Goal: Information Seeking & Learning: Find specific fact

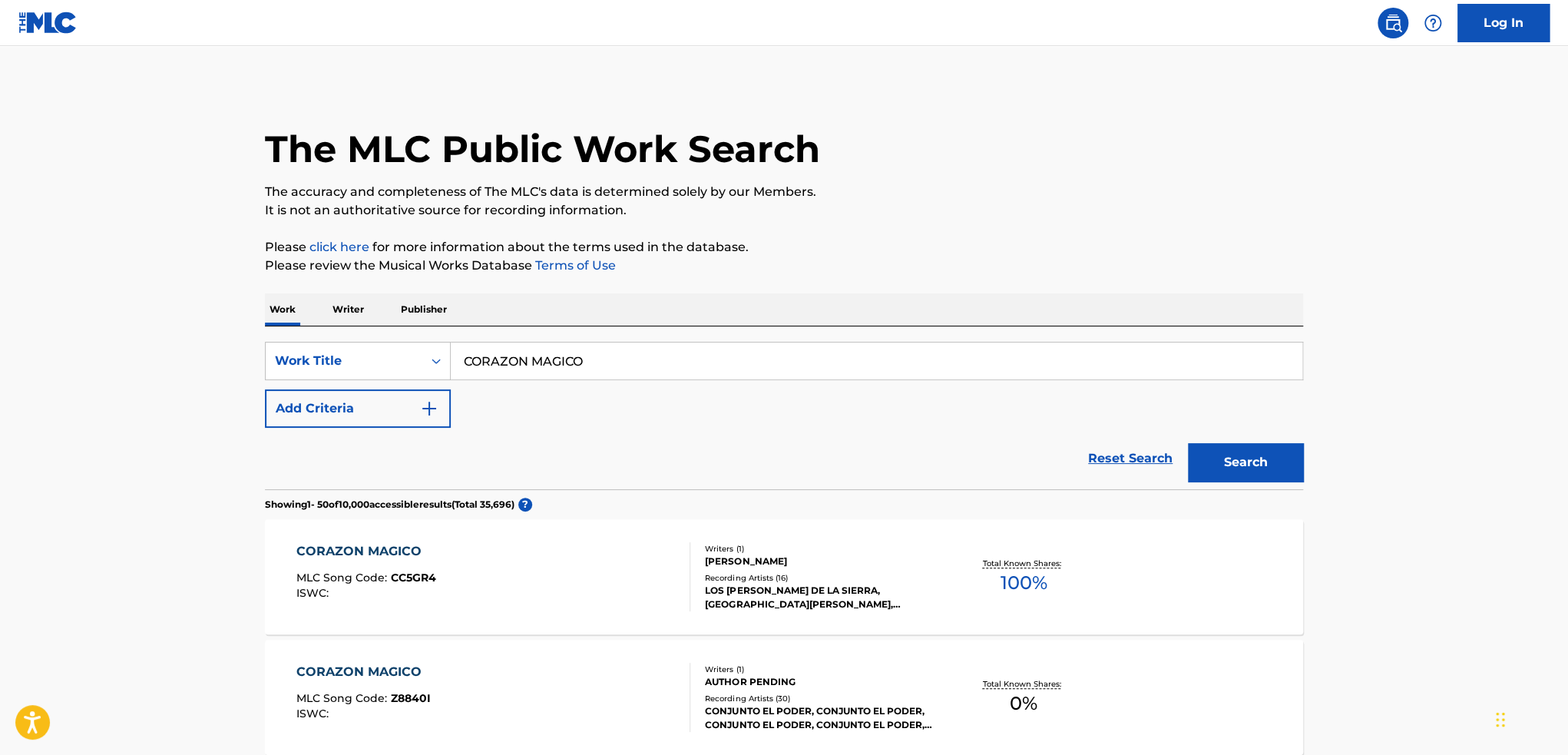
click at [386, 420] on button "Add Criteria" at bounding box center [358, 408] width 186 height 38
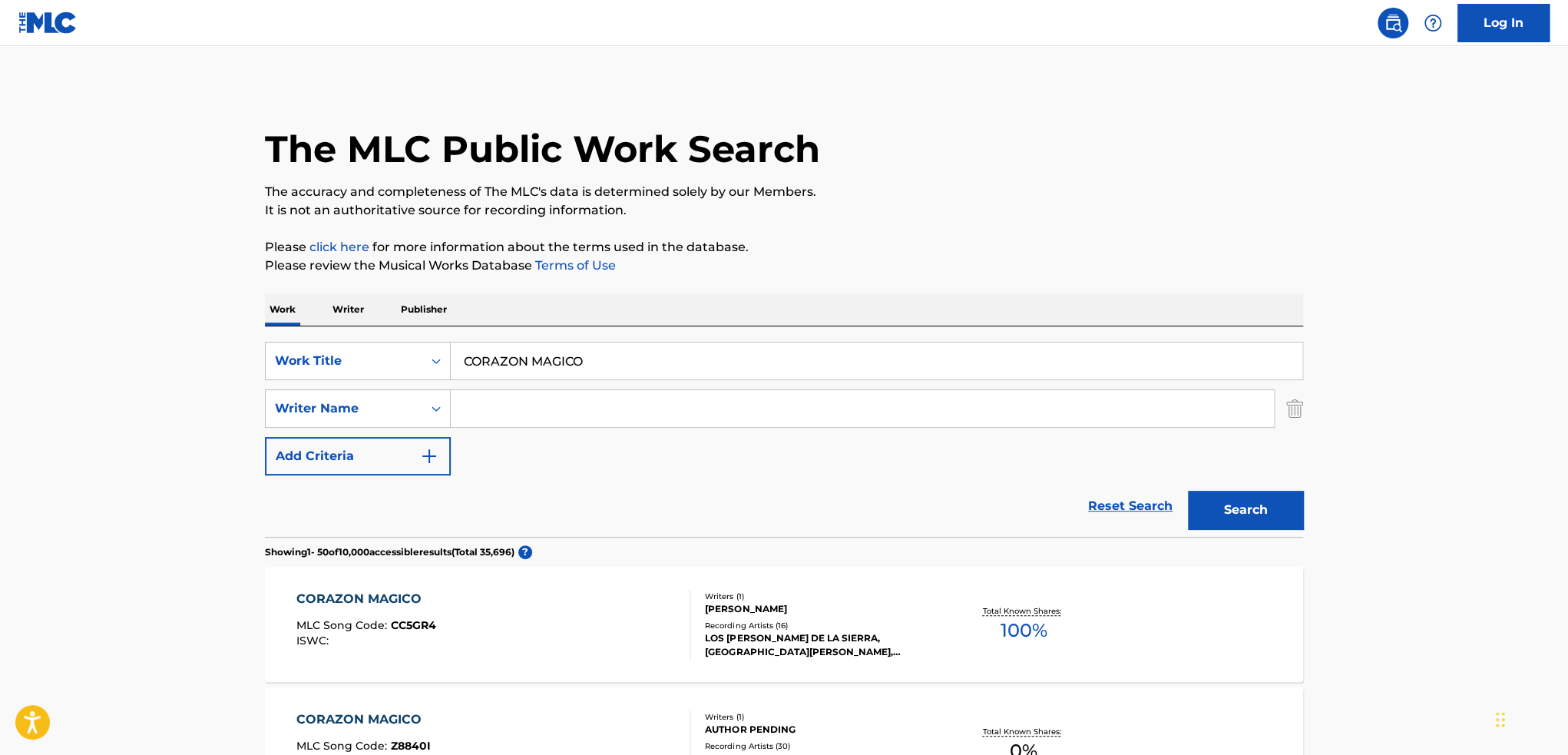
click at [568, 399] on input "Search Form" at bounding box center [862, 408] width 823 height 37
click at [555, 414] on input "Search Form" at bounding box center [862, 408] width 823 height 37
paste input "[PERSON_NAME] [PERSON_NAME]"
click at [1255, 510] on button "Search" at bounding box center [1245, 510] width 115 height 38
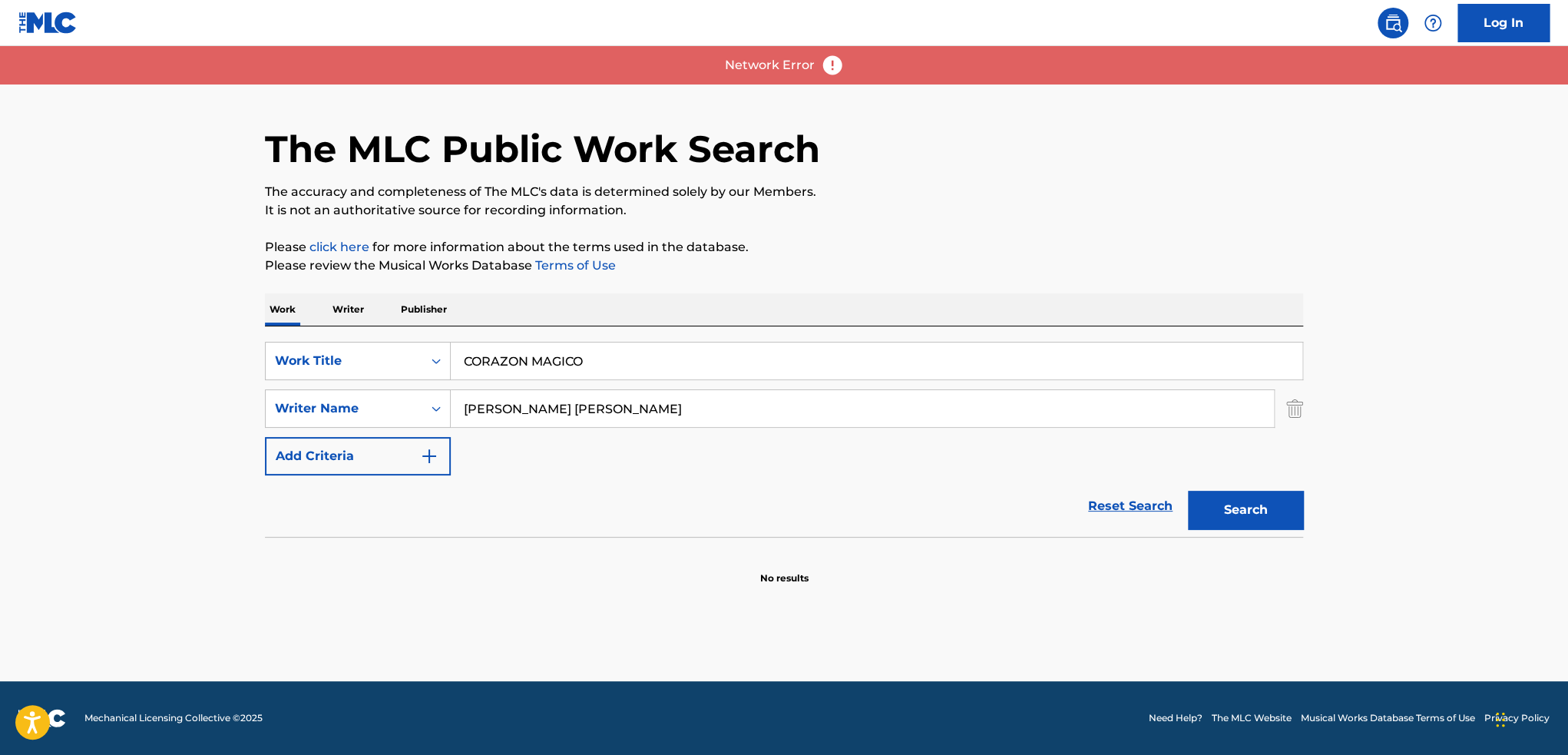
click at [1254, 530] on div "Search" at bounding box center [1241, 505] width 123 height 62
click at [1253, 523] on button "Search" at bounding box center [1245, 510] width 115 height 38
click at [1262, 507] on button "Search" at bounding box center [1245, 510] width 115 height 38
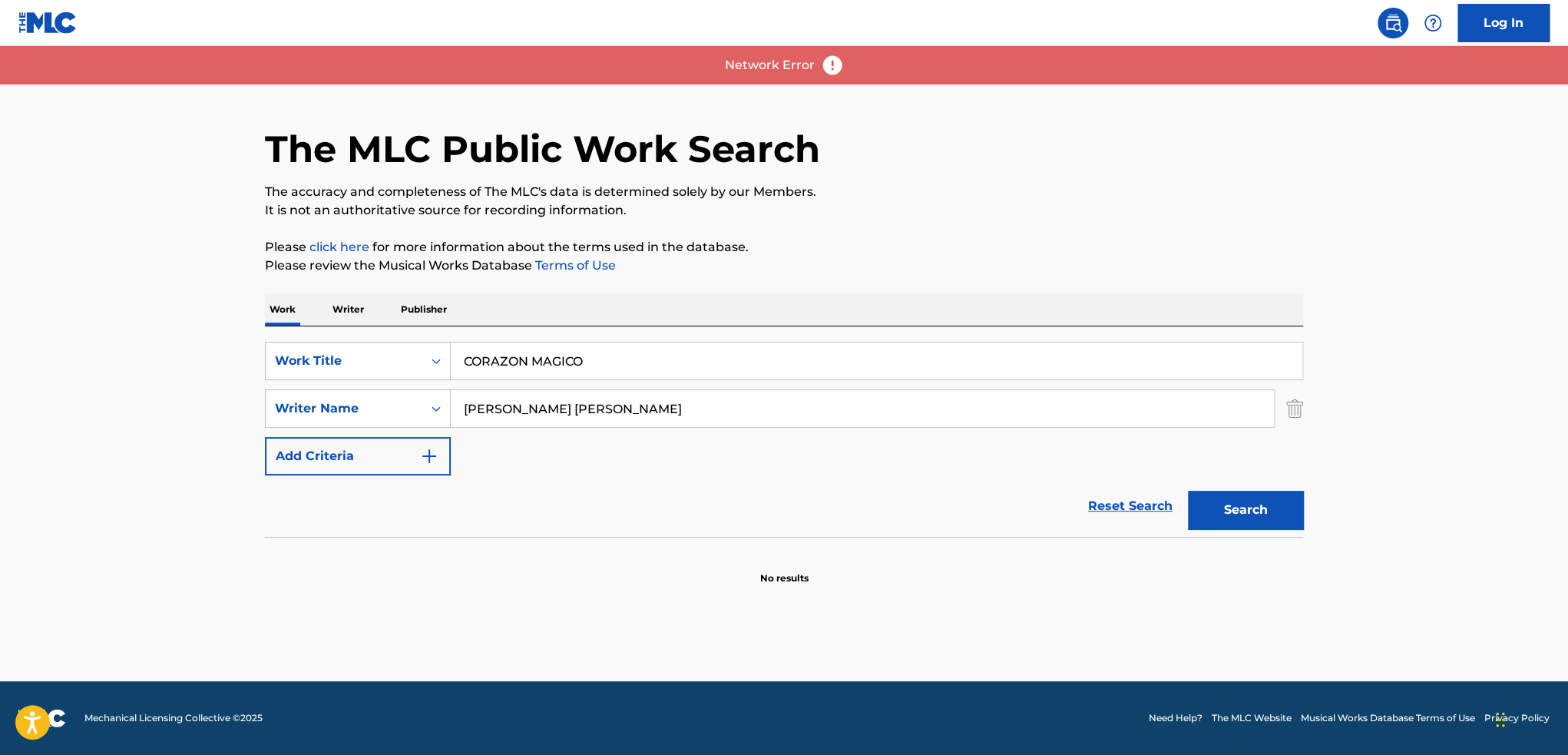
click at [1262, 507] on button "Search" at bounding box center [1245, 510] width 115 height 38
click at [1241, 505] on button "Search" at bounding box center [1245, 510] width 115 height 38
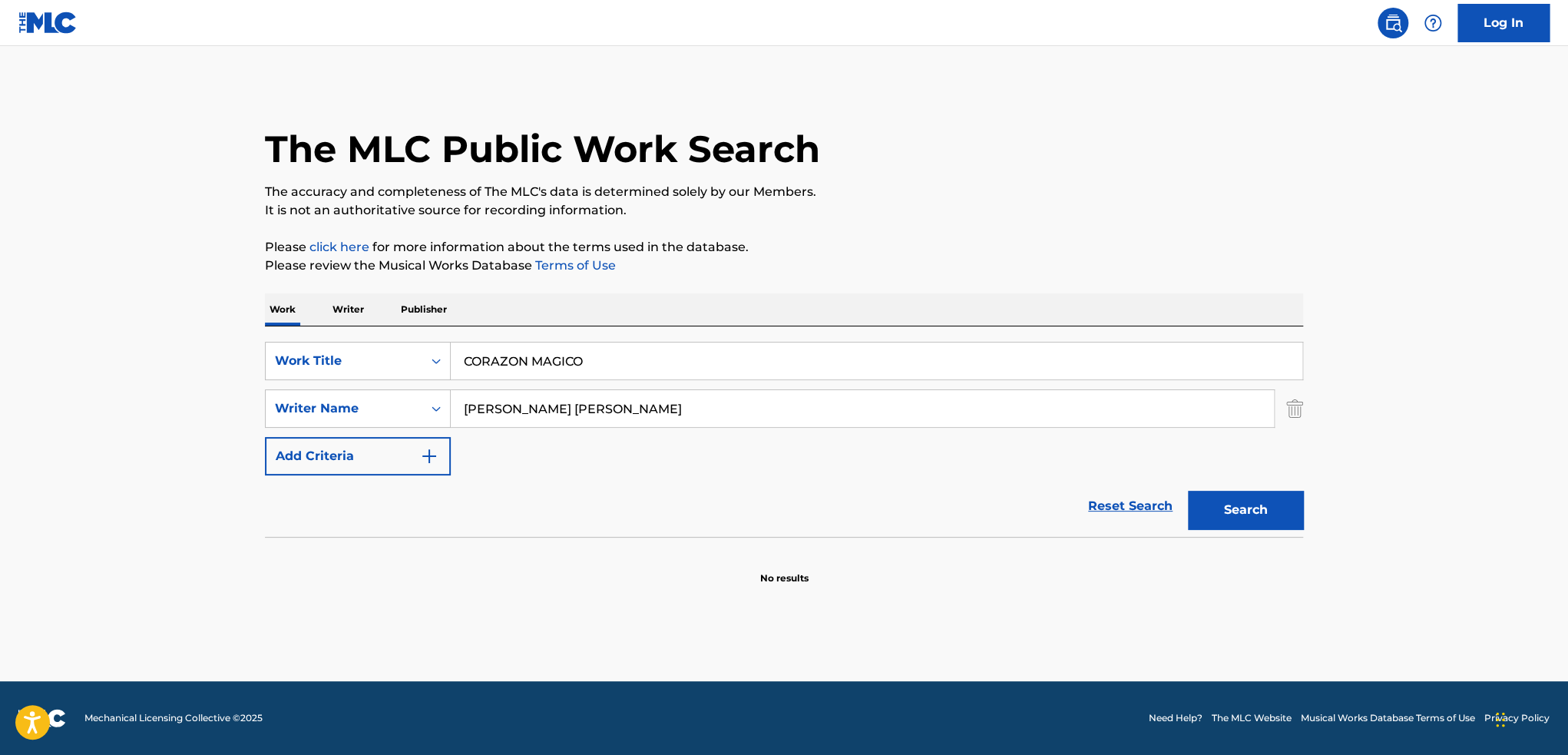
click at [1241, 505] on button "Search" at bounding box center [1245, 510] width 115 height 38
drag, startPoint x: 699, startPoint y: 411, endPoint x: 501, endPoint y: 404, distance: 198.1
click at [501, 404] on input "[PERSON_NAME] [PERSON_NAME]" at bounding box center [862, 408] width 823 height 37
type input "[PERSON_NAME]"
click at [1188, 491] on button "Search" at bounding box center [1245, 510] width 115 height 38
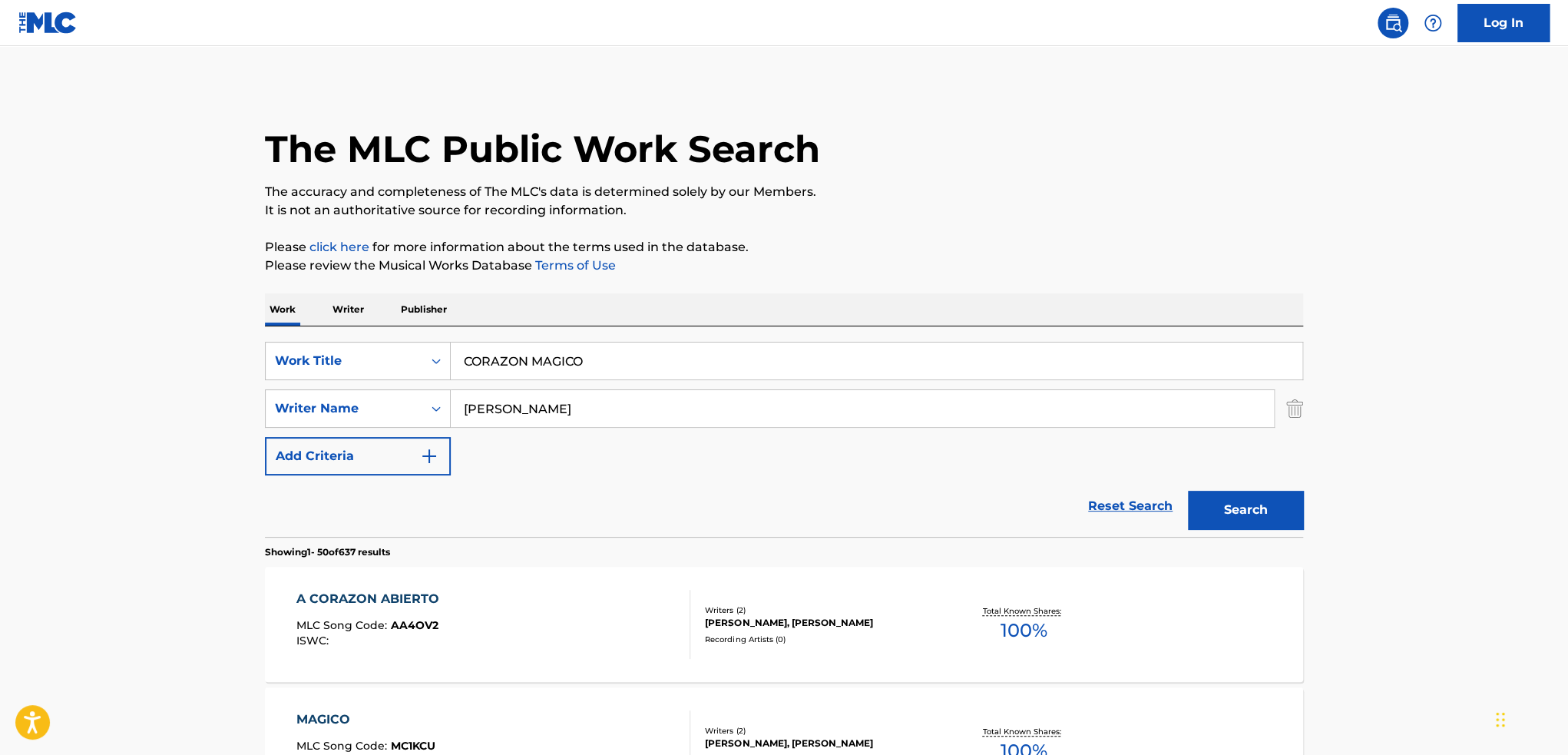
drag, startPoint x: 621, startPoint y: 359, endPoint x: 169, endPoint y: 350, distance: 452.1
type input "con un nudo en la garganta"
click at [1301, 411] on img "Search Form" at bounding box center [1294, 408] width 17 height 38
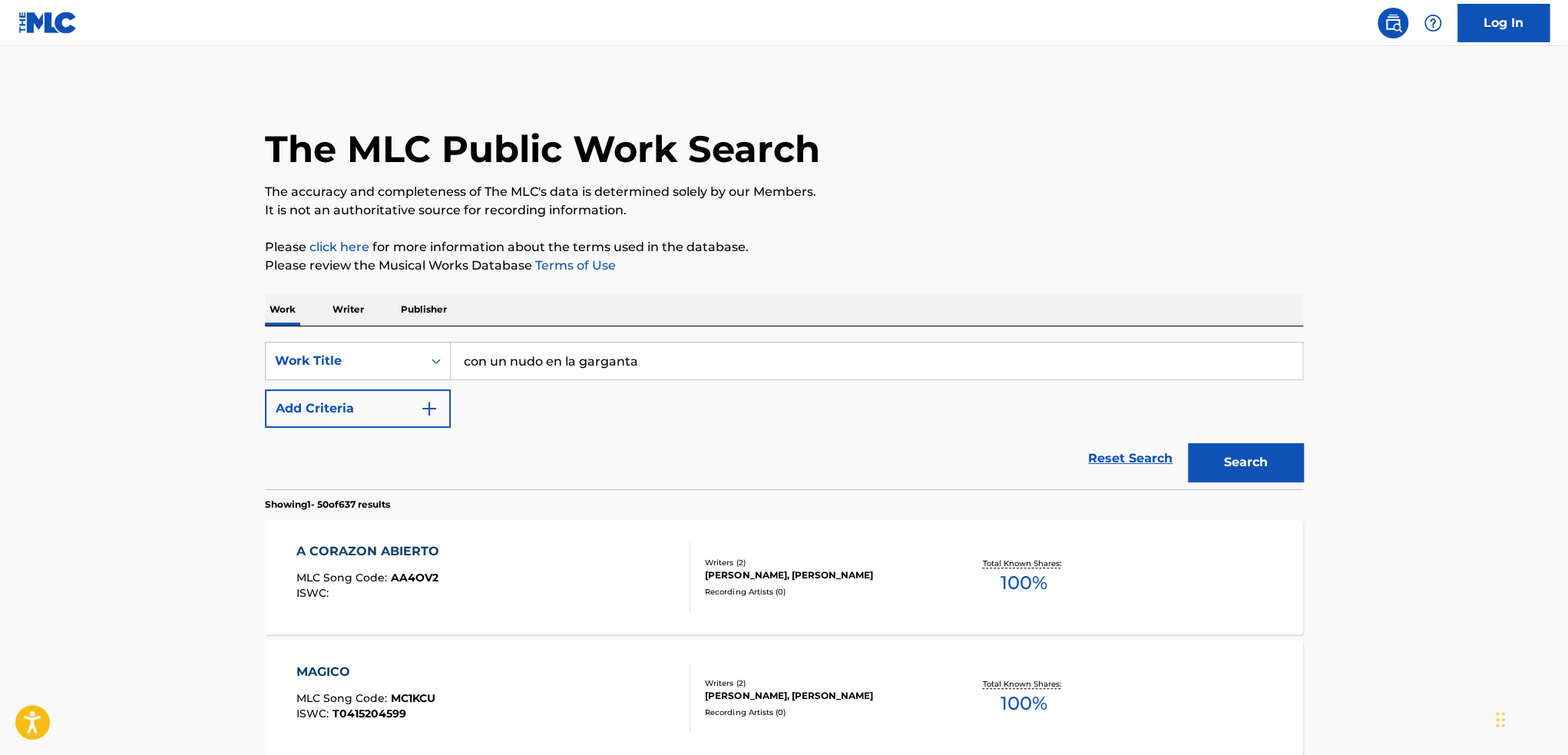
click at [1244, 462] on button "Search" at bounding box center [1245, 462] width 115 height 38
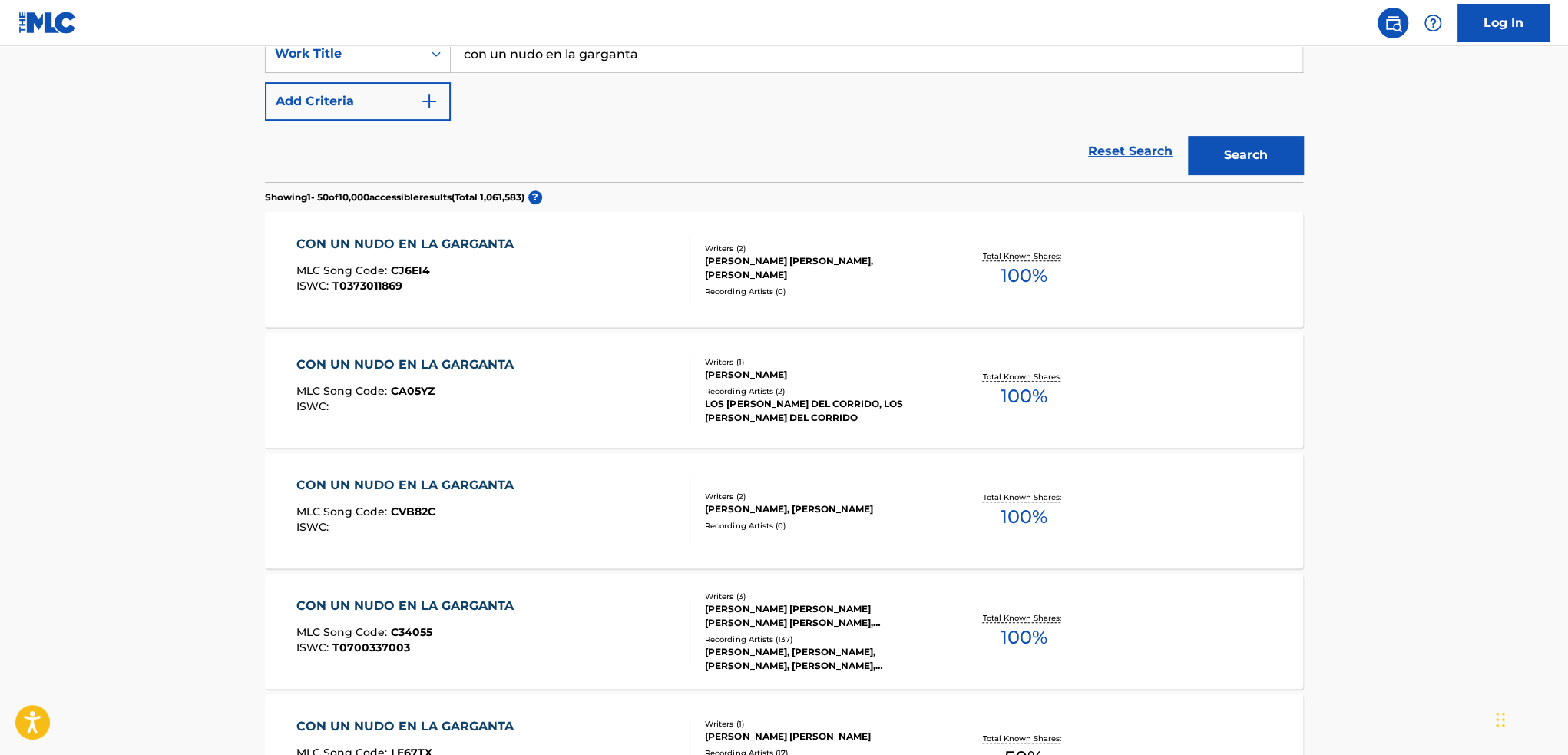
scroll to position [77, 0]
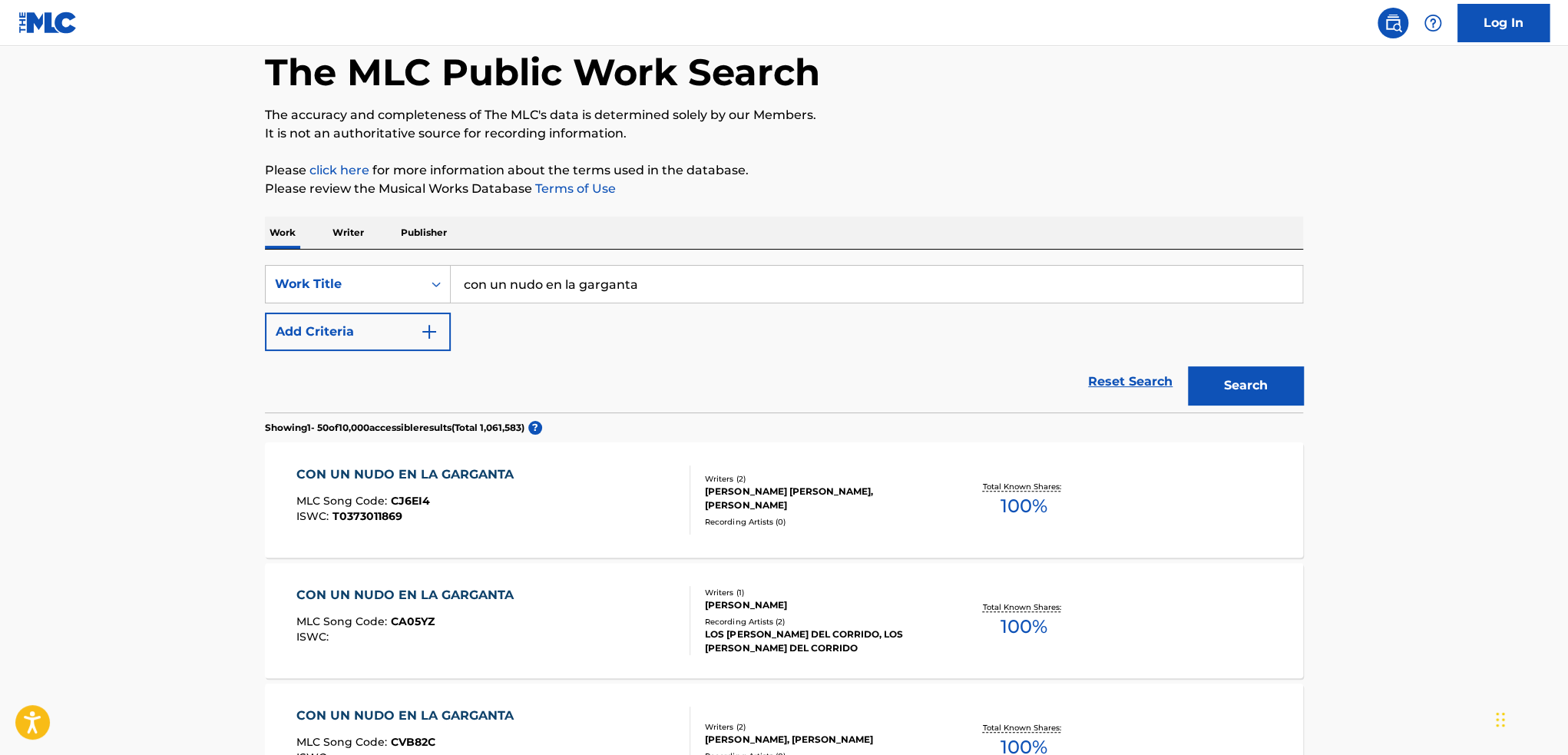
click at [385, 337] on button "Add Criteria" at bounding box center [358, 331] width 186 height 38
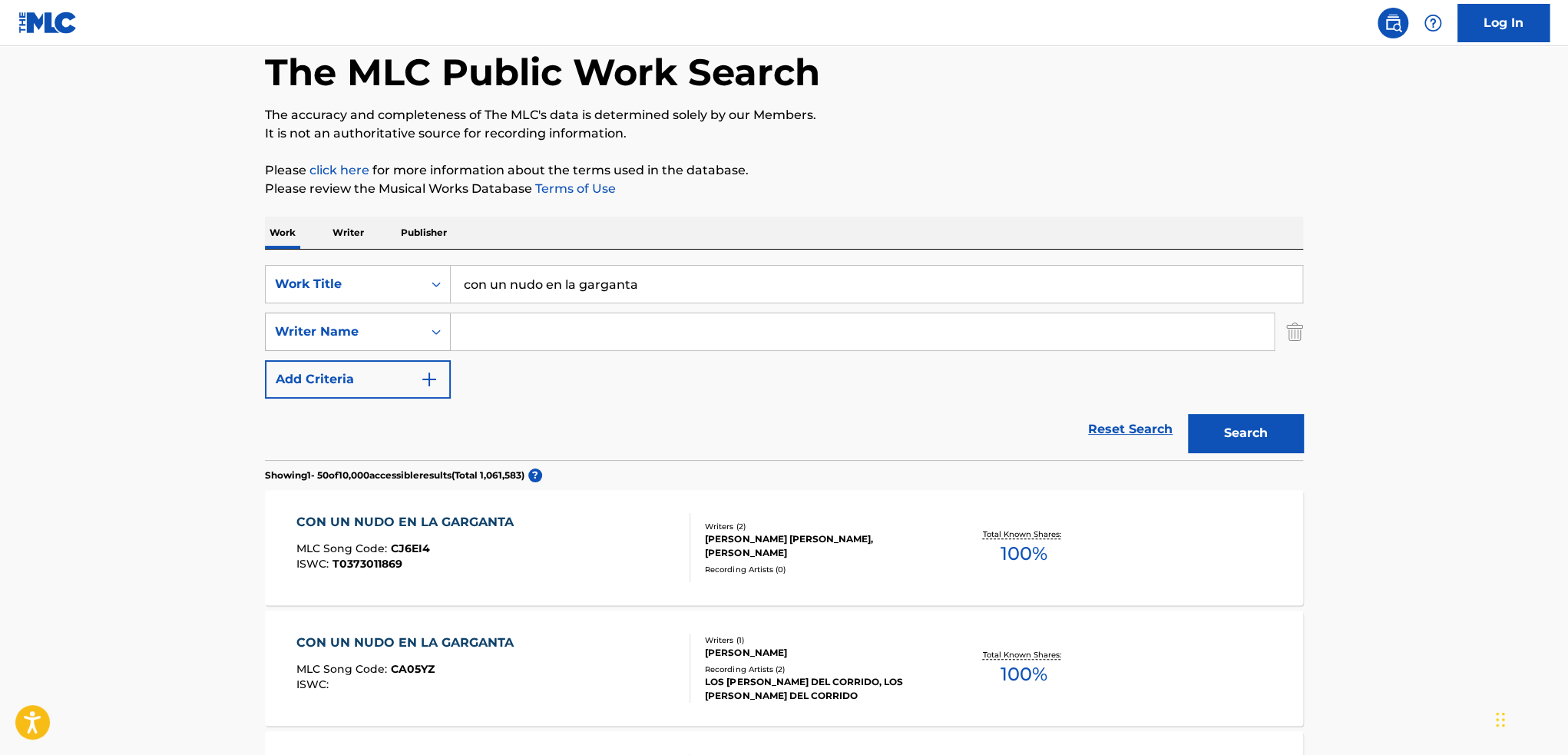
click at [412, 333] on div "Writer Name" at bounding box center [343, 332] width 139 height 19
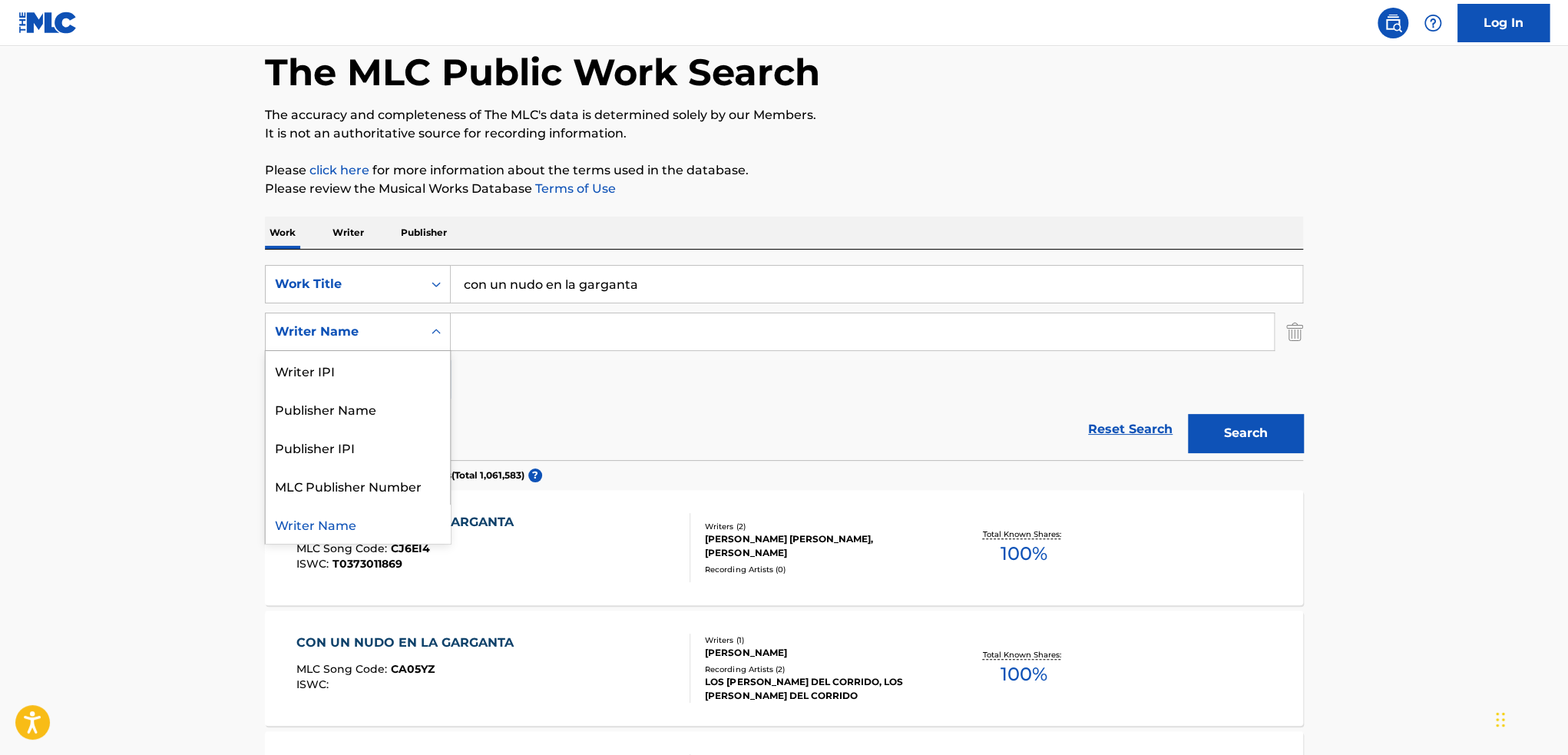
click at [529, 333] on input "Search Form" at bounding box center [862, 331] width 823 height 37
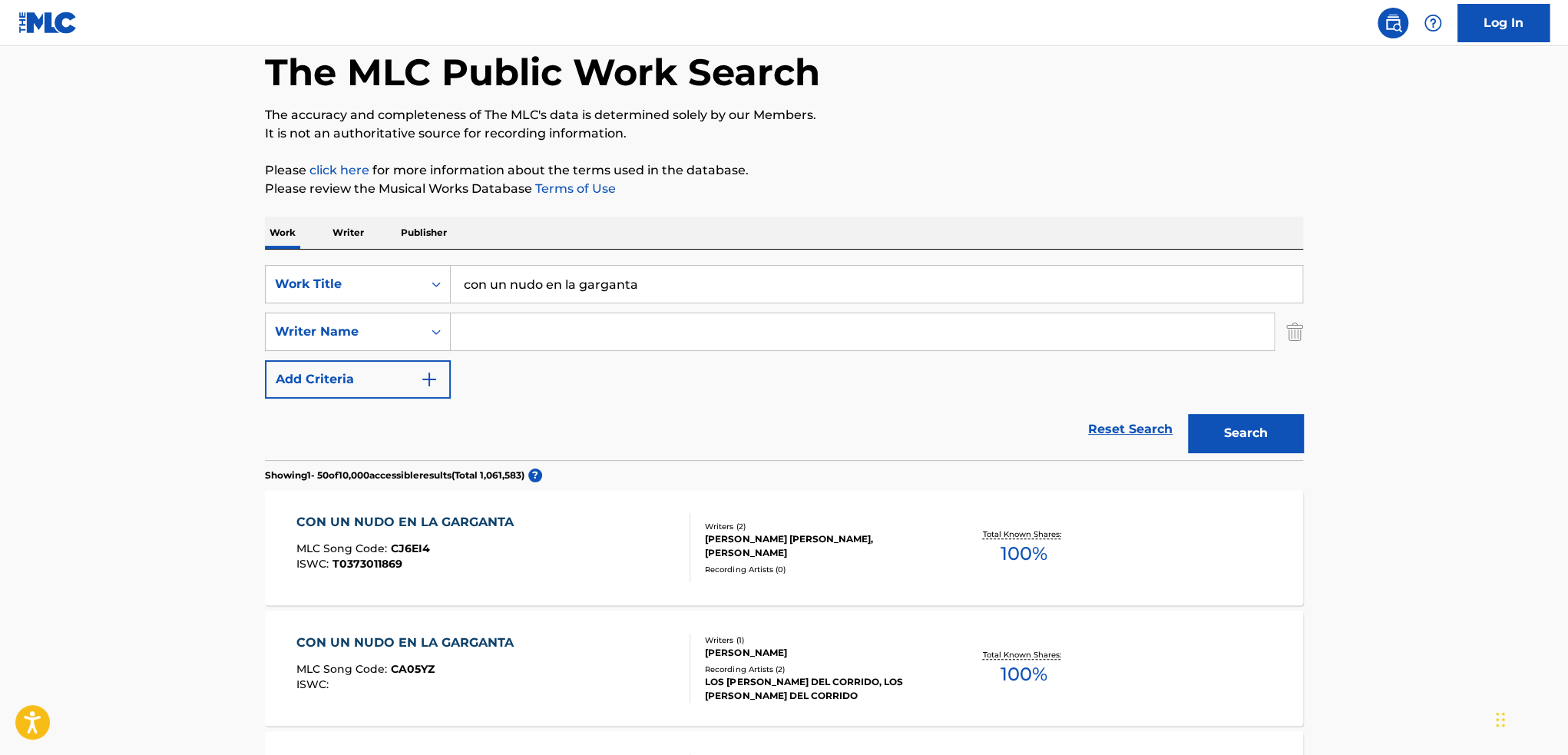
click at [485, 339] on input "Search Form" at bounding box center [862, 331] width 823 height 37
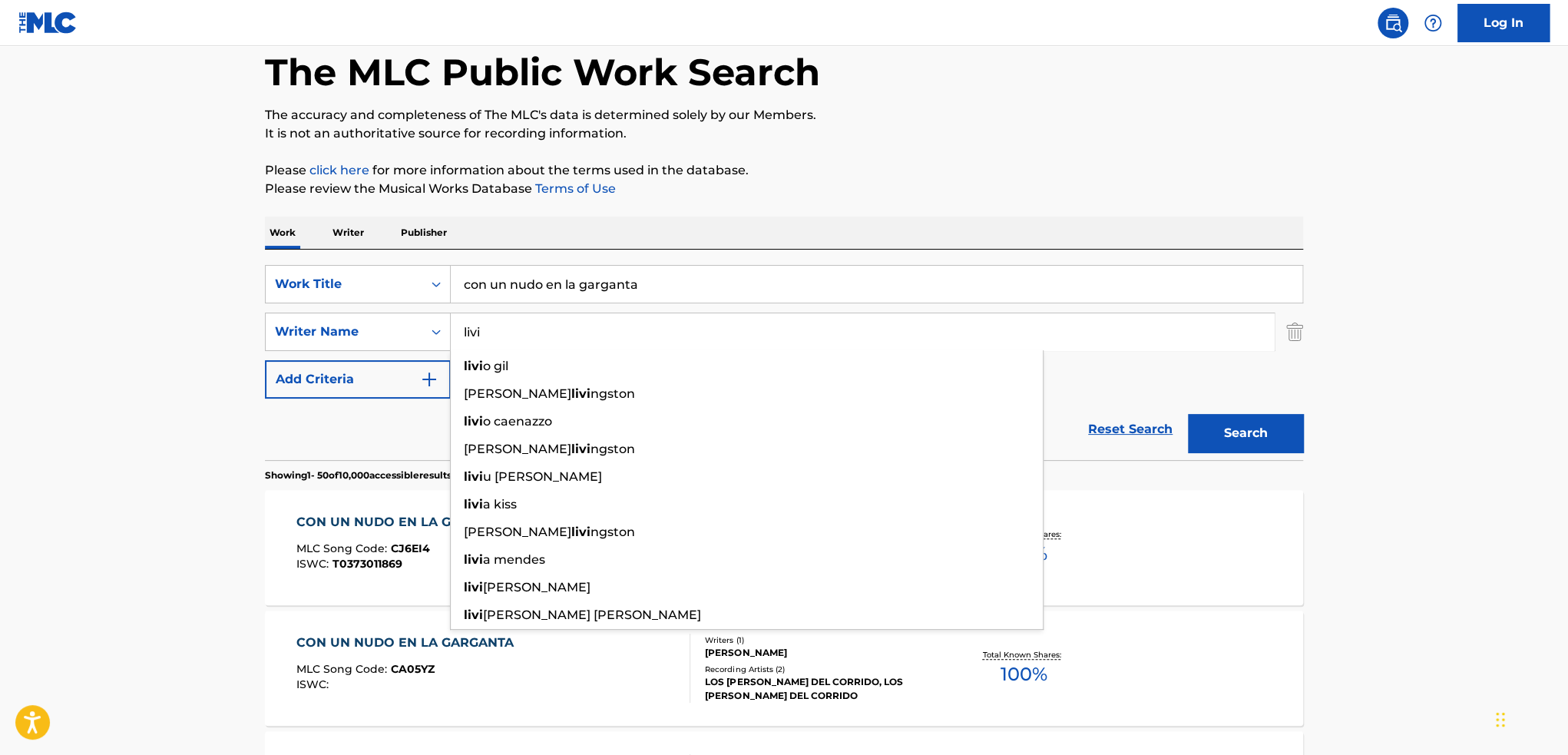
type input "livi"
click at [1188, 414] on button "Search" at bounding box center [1245, 433] width 115 height 38
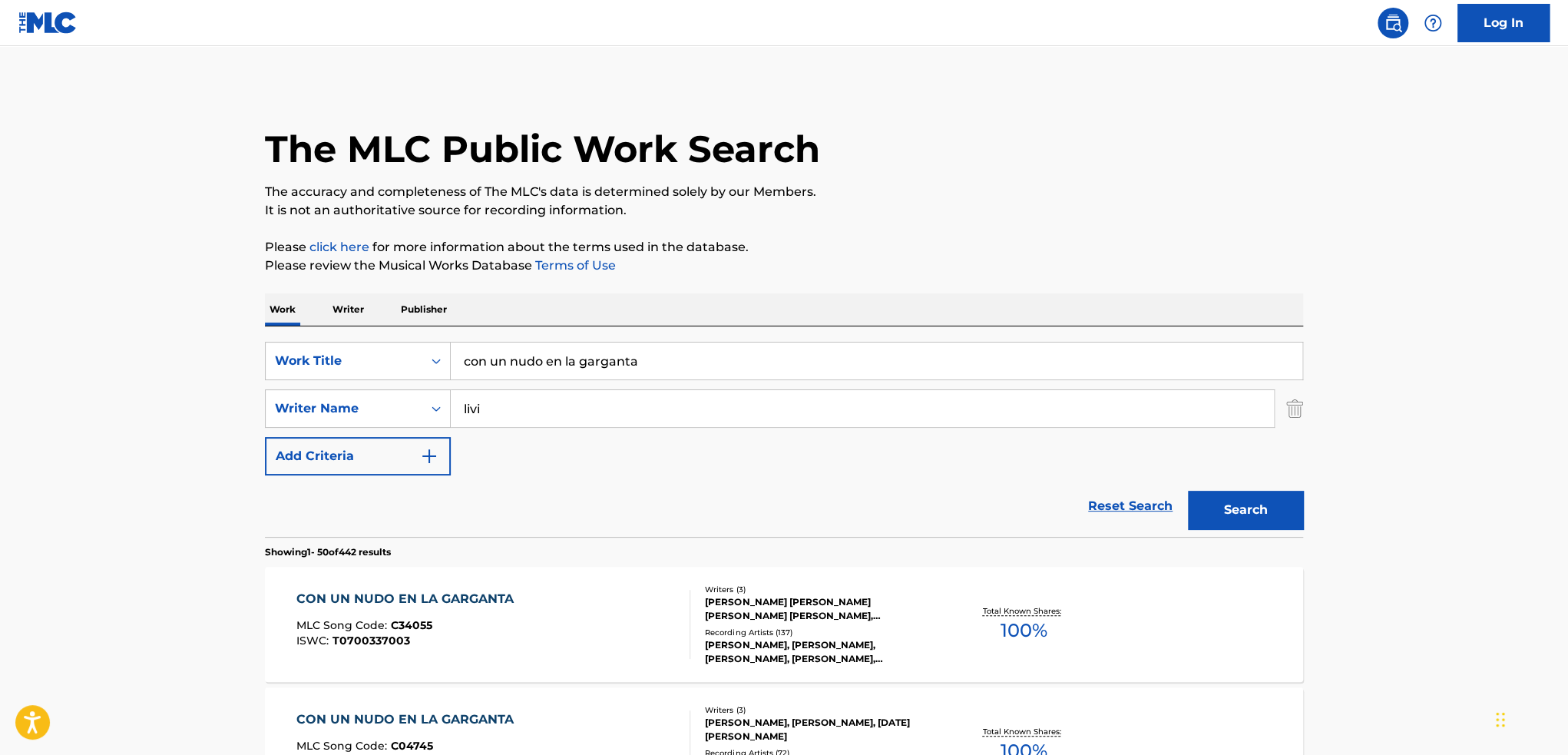
click at [1274, 522] on button "Search" at bounding box center [1245, 510] width 115 height 38
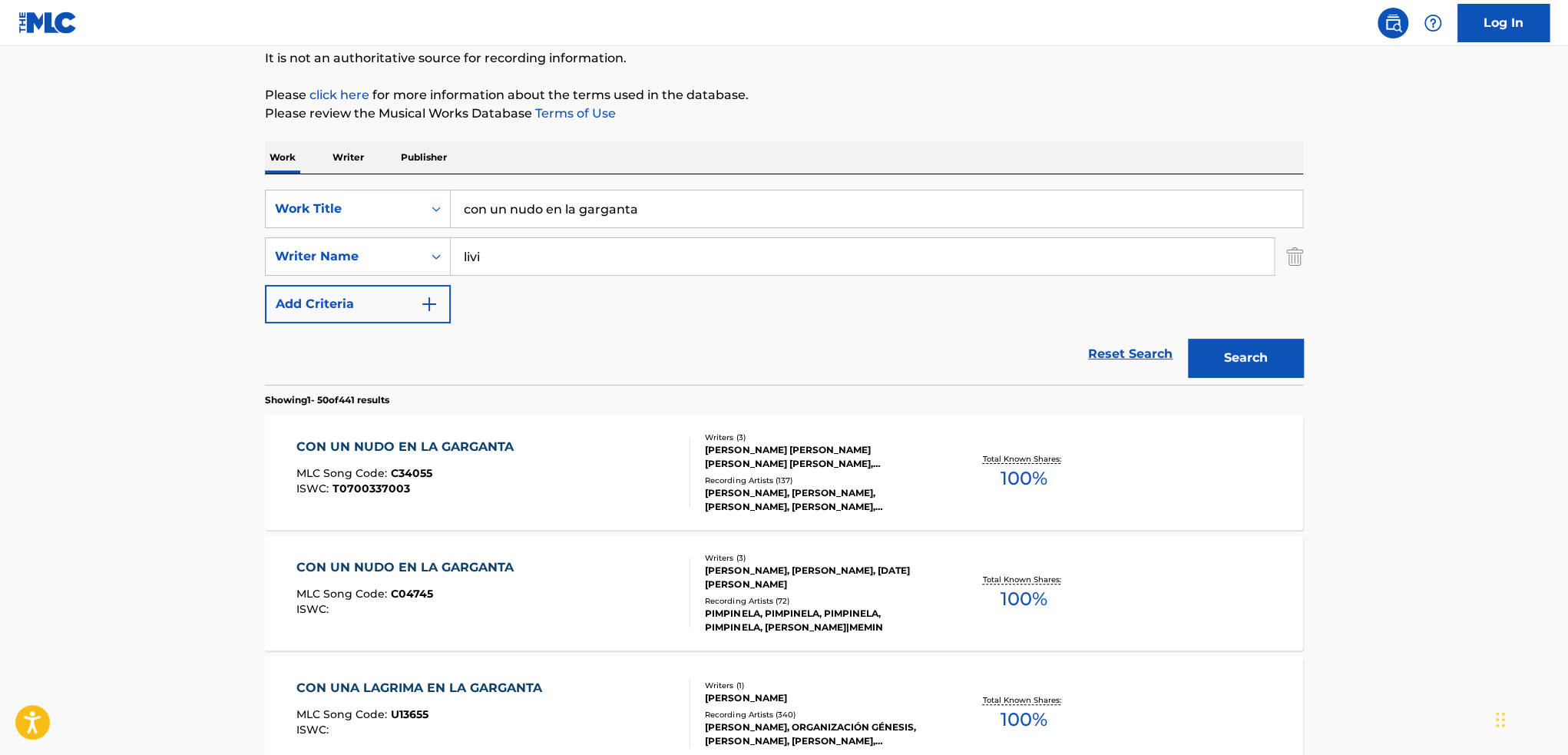
scroll to position [154, 0]
click at [893, 453] on div "[PERSON_NAME] [PERSON_NAME] [PERSON_NAME] [PERSON_NAME], [PERSON_NAME]" at bounding box center [820, 455] width 232 height 28
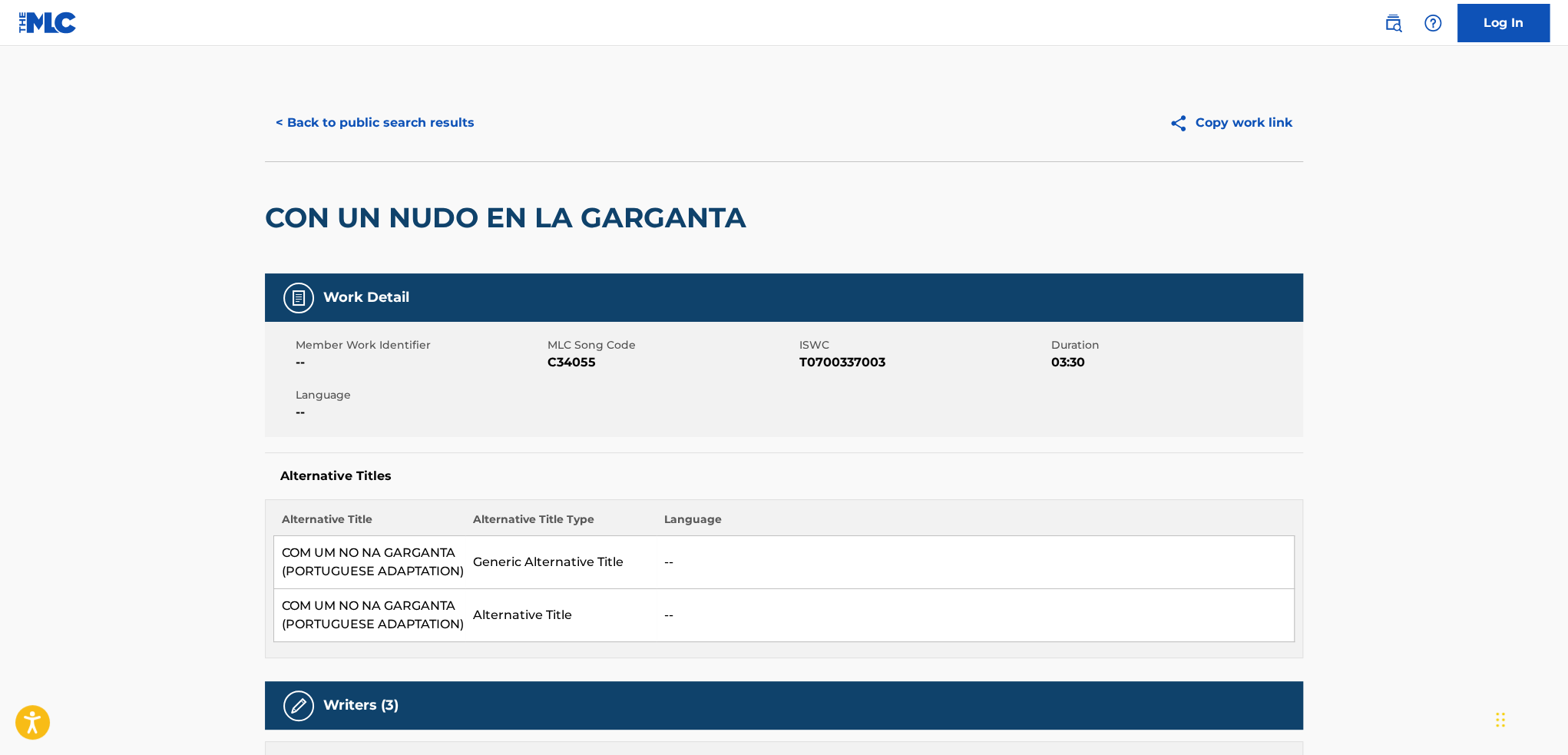
click at [329, 121] on button "< Back to public search results" at bounding box center [375, 123] width 220 height 38
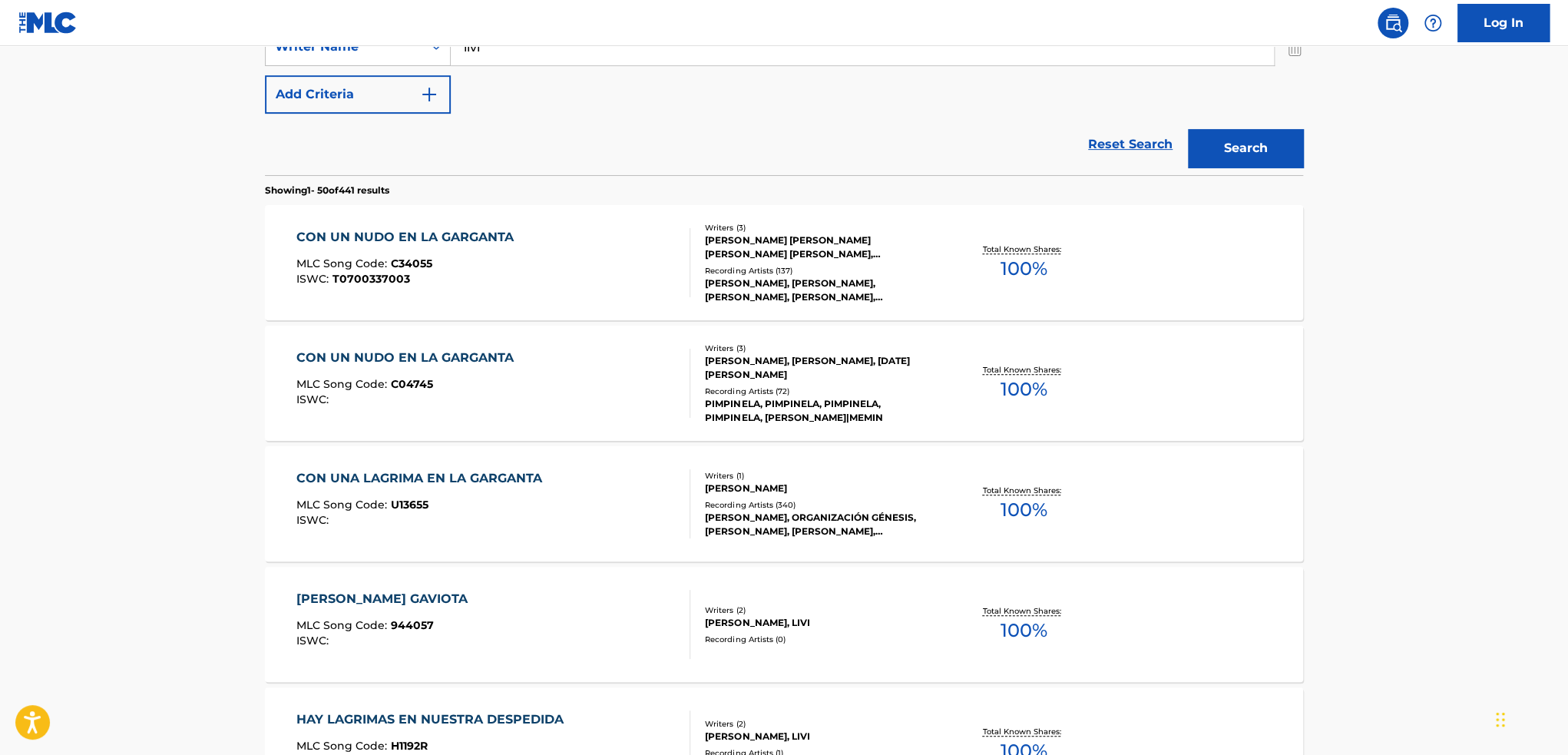
scroll to position [384, 0]
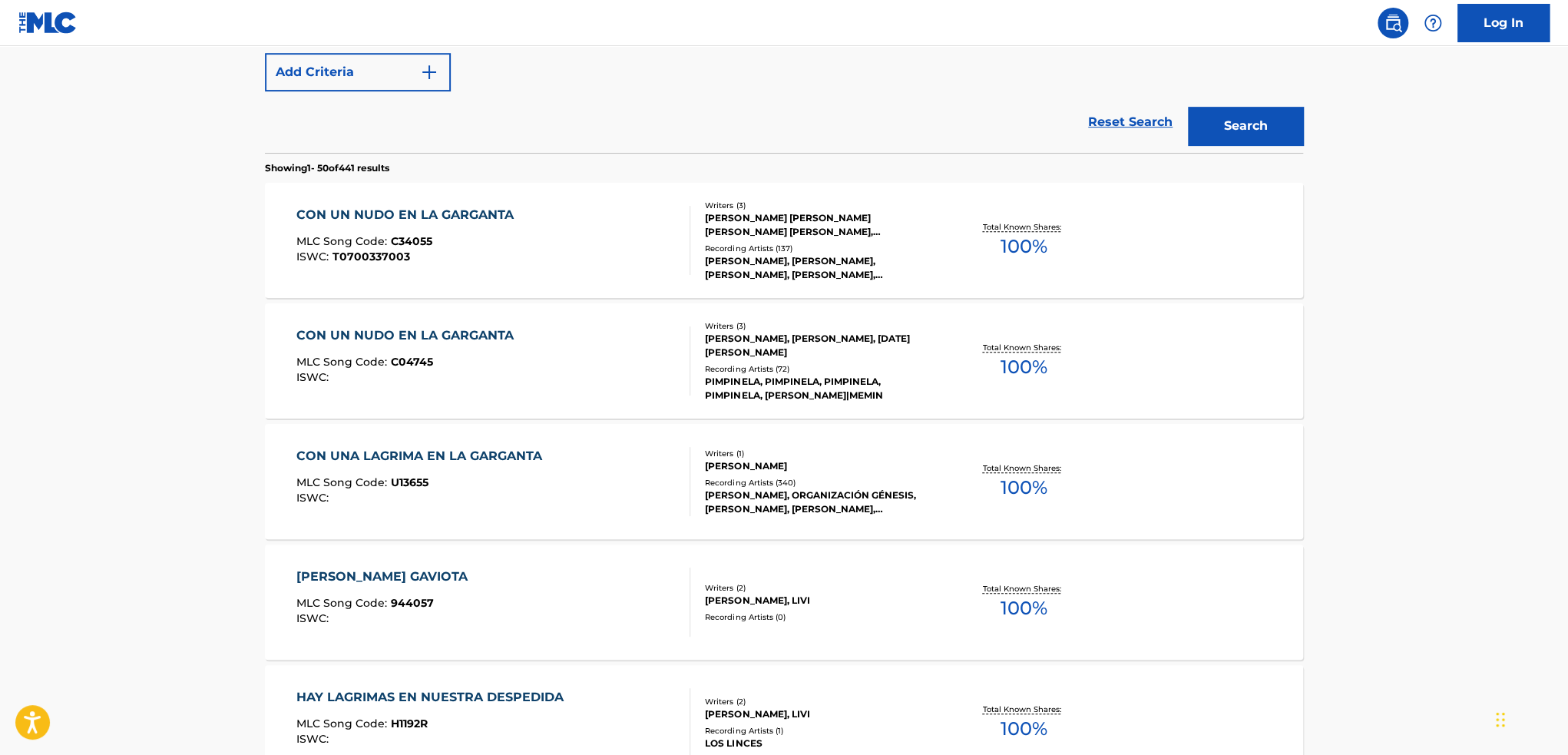
click at [873, 350] on div "[PERSON_NAME], [PERSON_NAME], [DATE][PERSON_NAME]" at bounding box center [820, 345] width 232 height 28
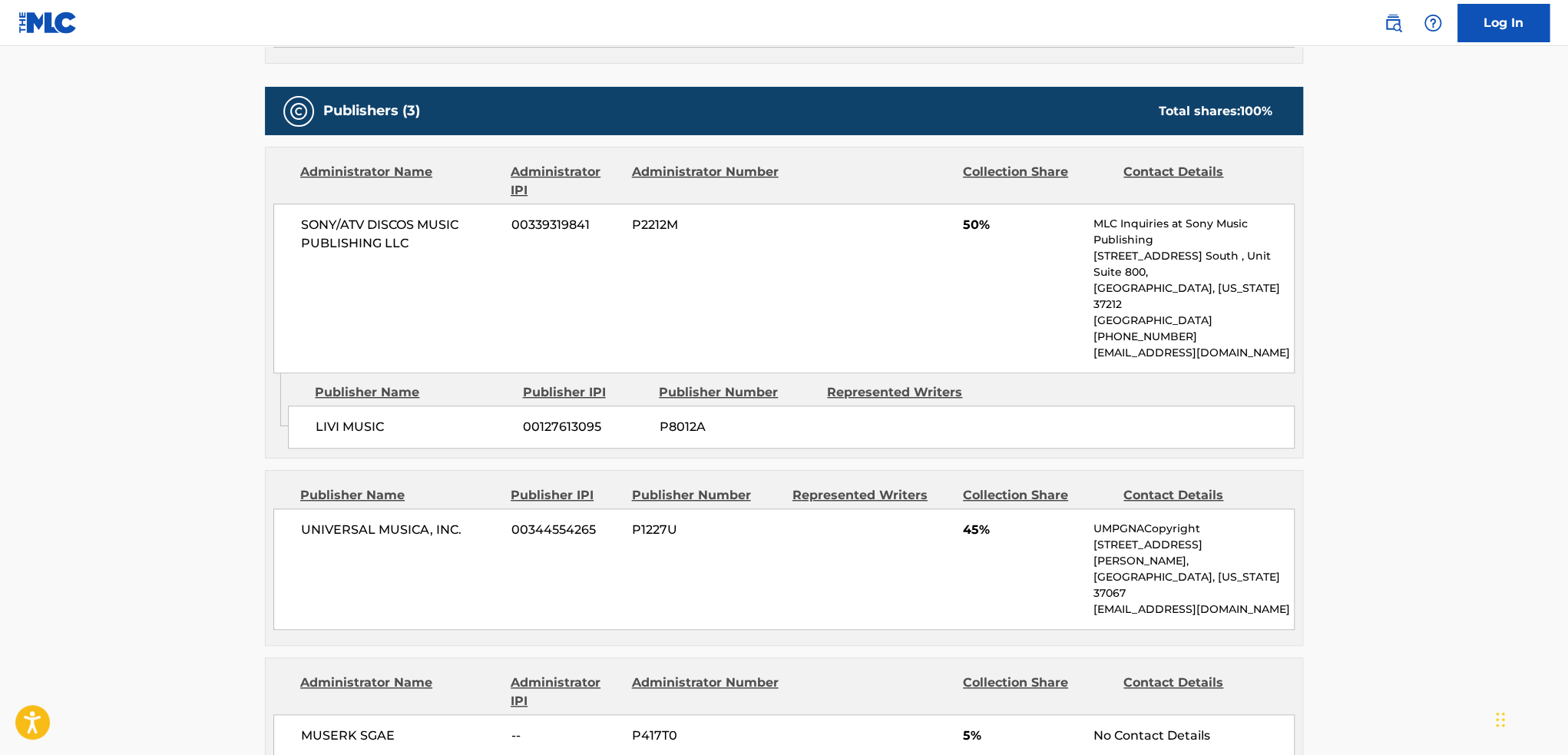
scroll to position [691, 0]
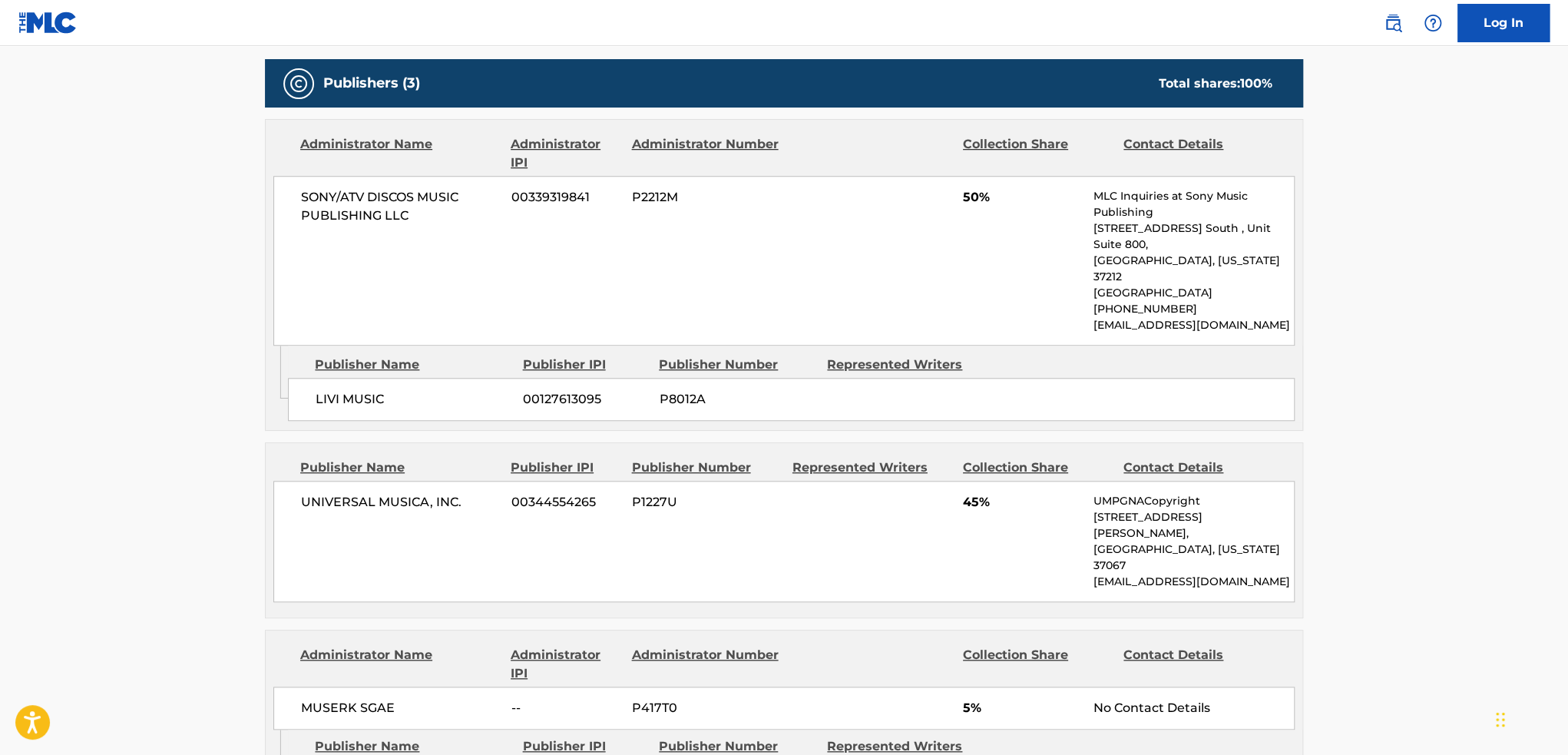
click at [428, 262] on div "SONY/ATV DISCOS MUSIC PUBLISHING LLC 00339319841 P2212M 50% MLC Inquiries at So…" at bounding box center [784, 261] width 1021 height 170
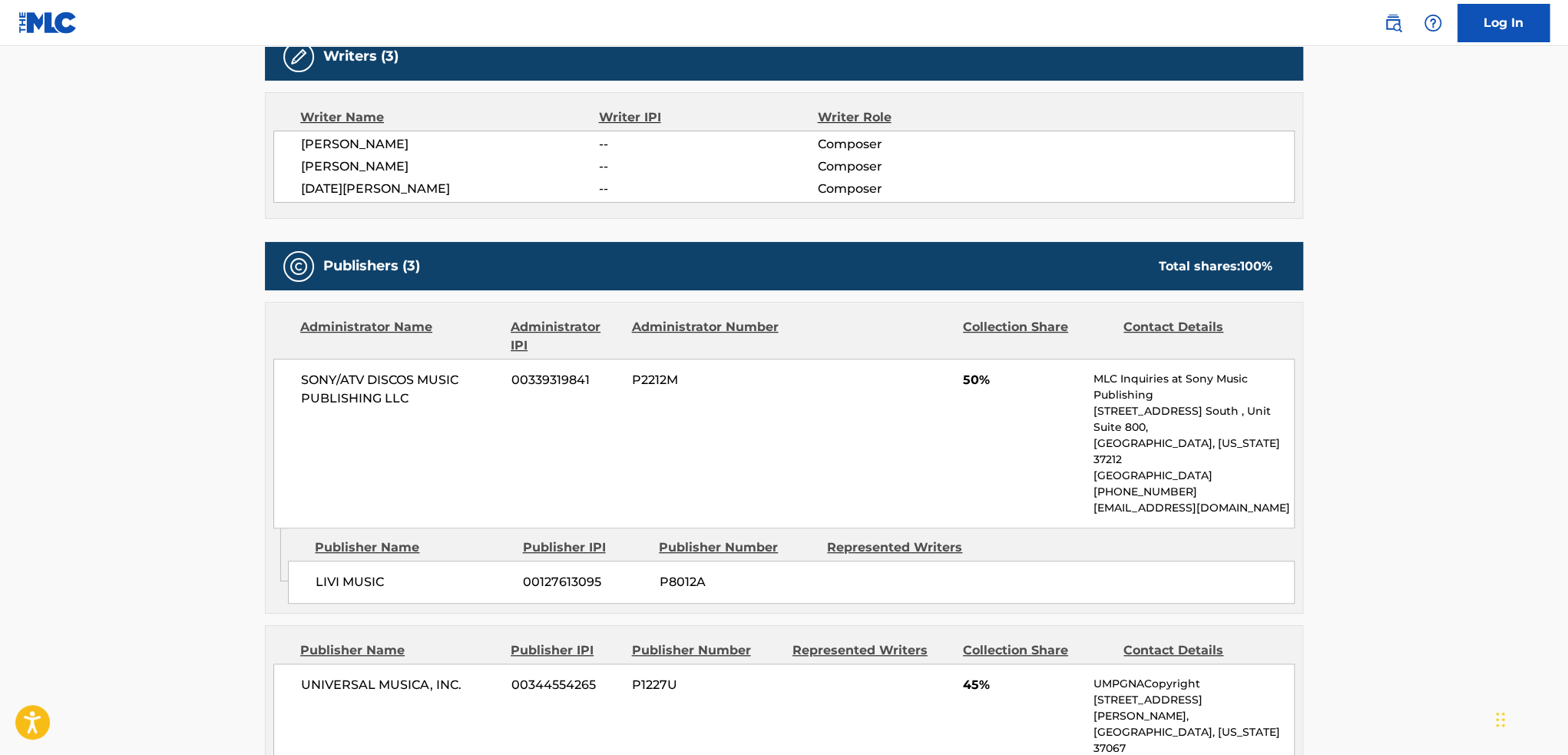
scroll to position [461, 0]
